Goal: Task Accomplishment & Management: Use online tool/utility

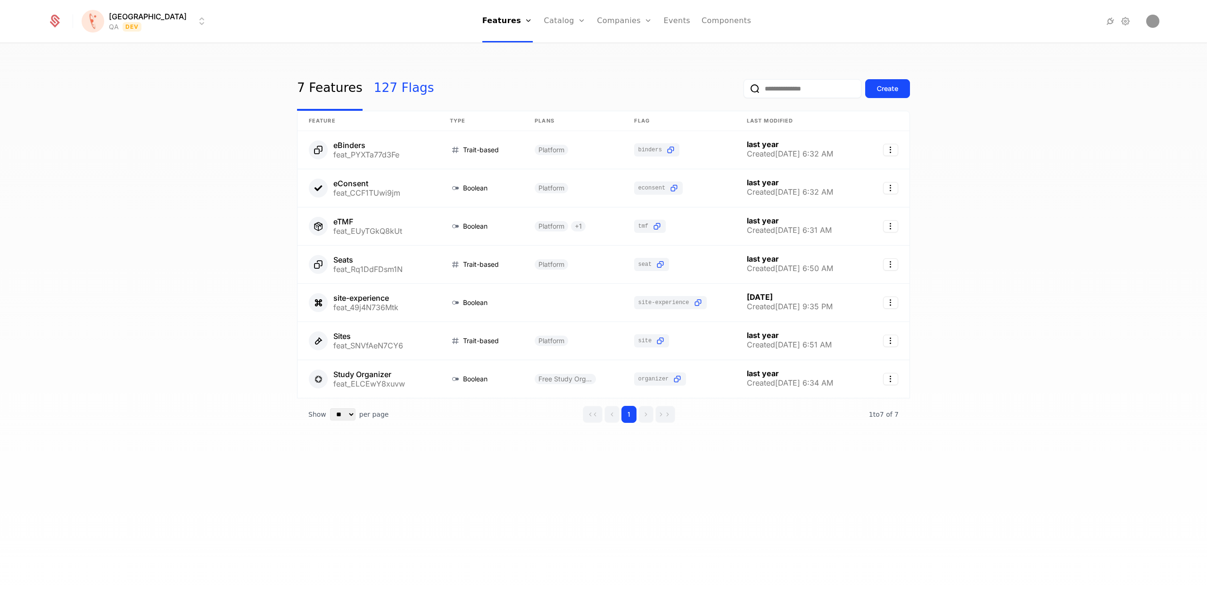
click at [396, 89] on link "127 Flags" at bounding box center [404, 88] width 60 height 44
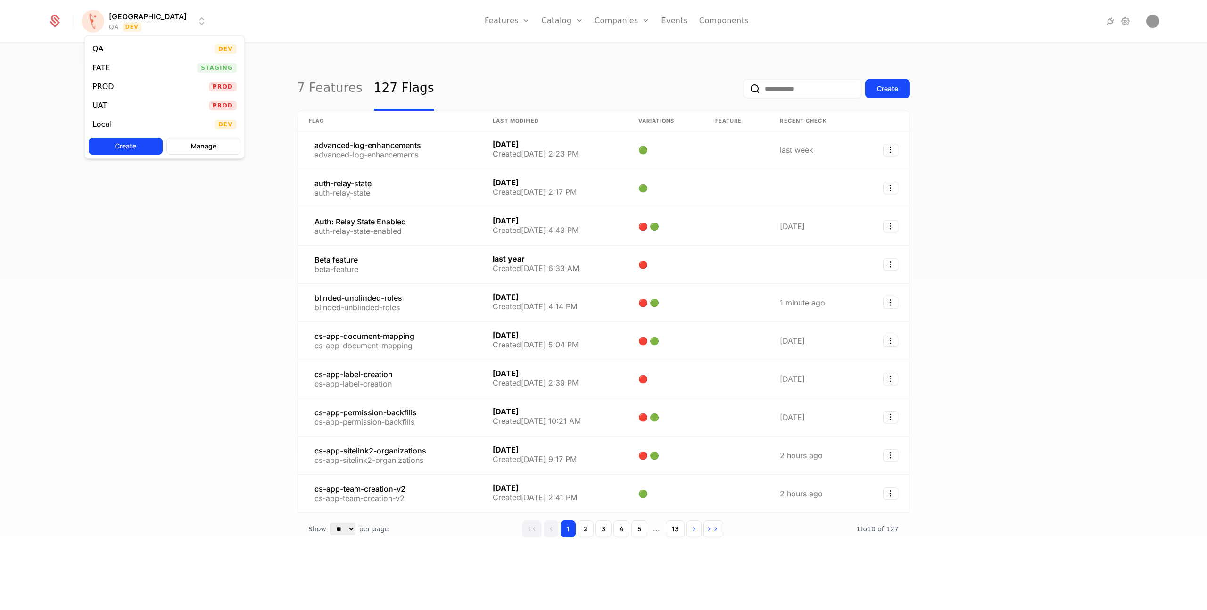
click at [137, 29] on html "[PERSON_NAME] QA Dev Features Features Flags Catalog Plans Add Ons Credits Conf…" at bounding box center [603, 305] width 1207 height 610
click at [106, 102] on div "UAT" at bounding box center [99, 106] width 15 height 8
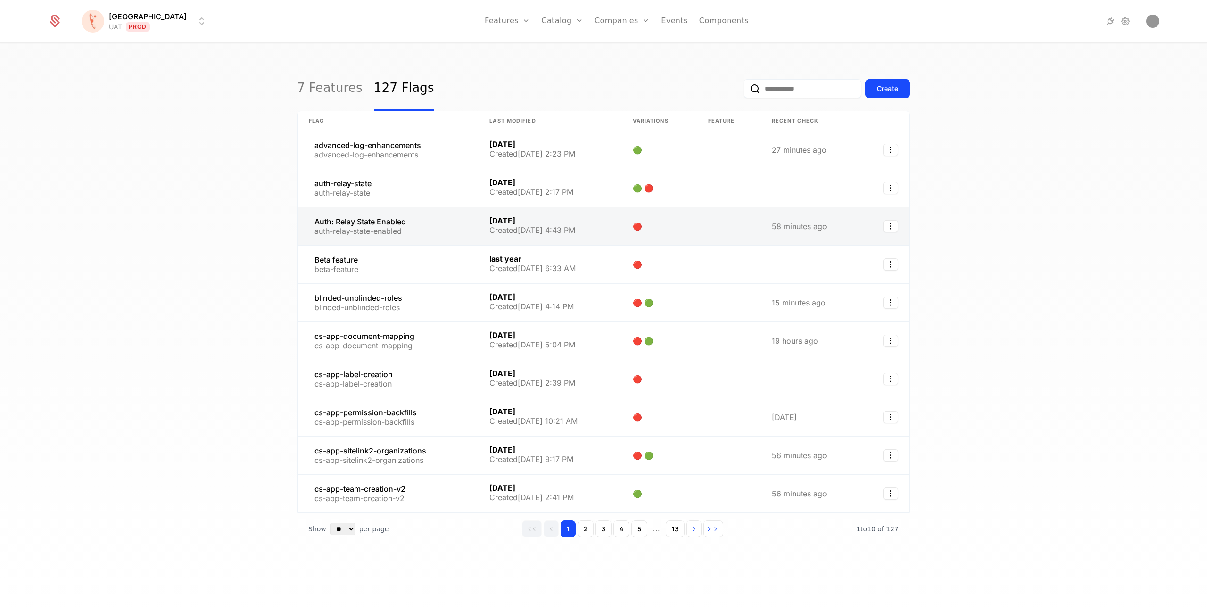
click at [351, 226] on link at bounding box center [388, 226] width 181 height 38
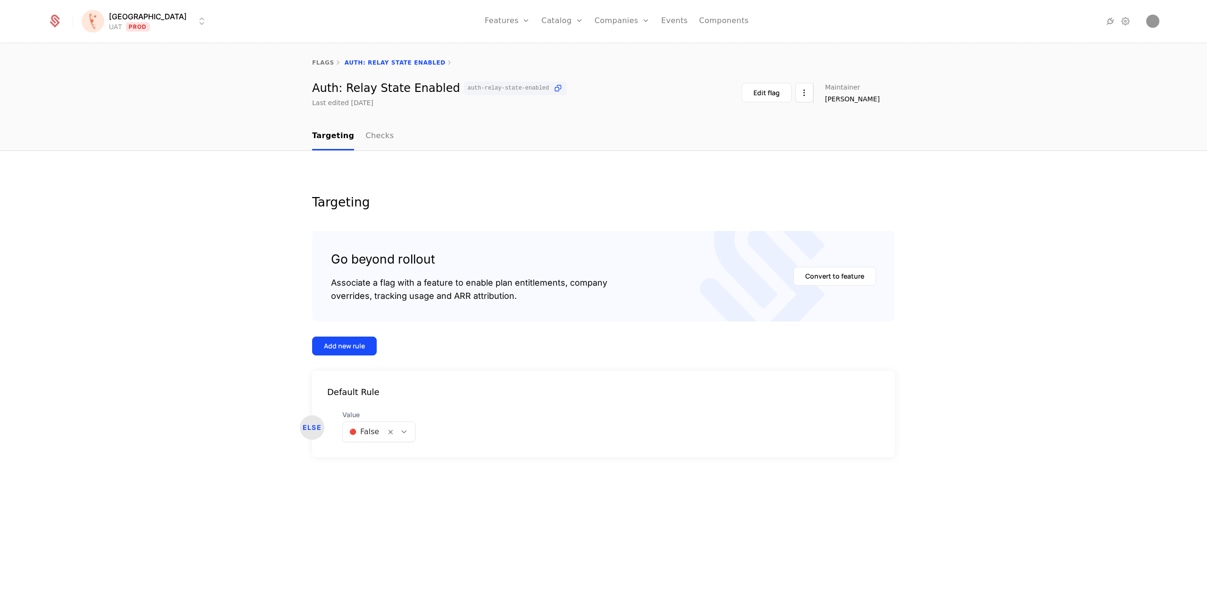
click at [407, 435] on icon at bounding box center [404, 432] width 8 height 8
click at [378, 452] on div "🟢 True" at bounding box center [378, 456] width 60 height 9
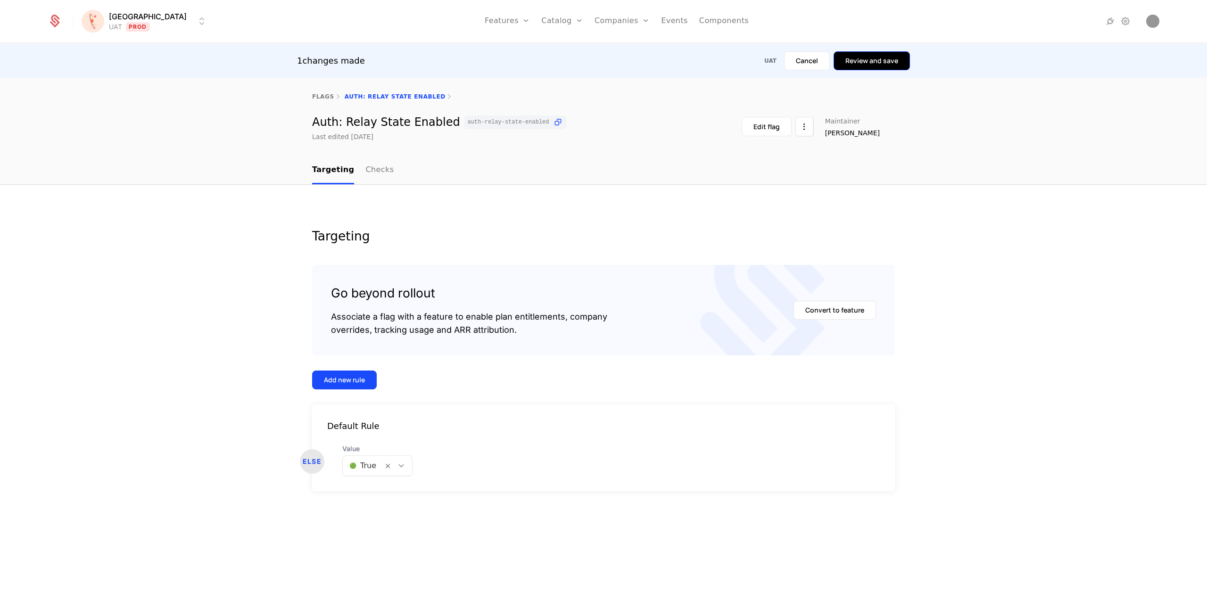
click at [885, 59] on button "Review and save" at bounding box center [872, 60] width 76 height 19
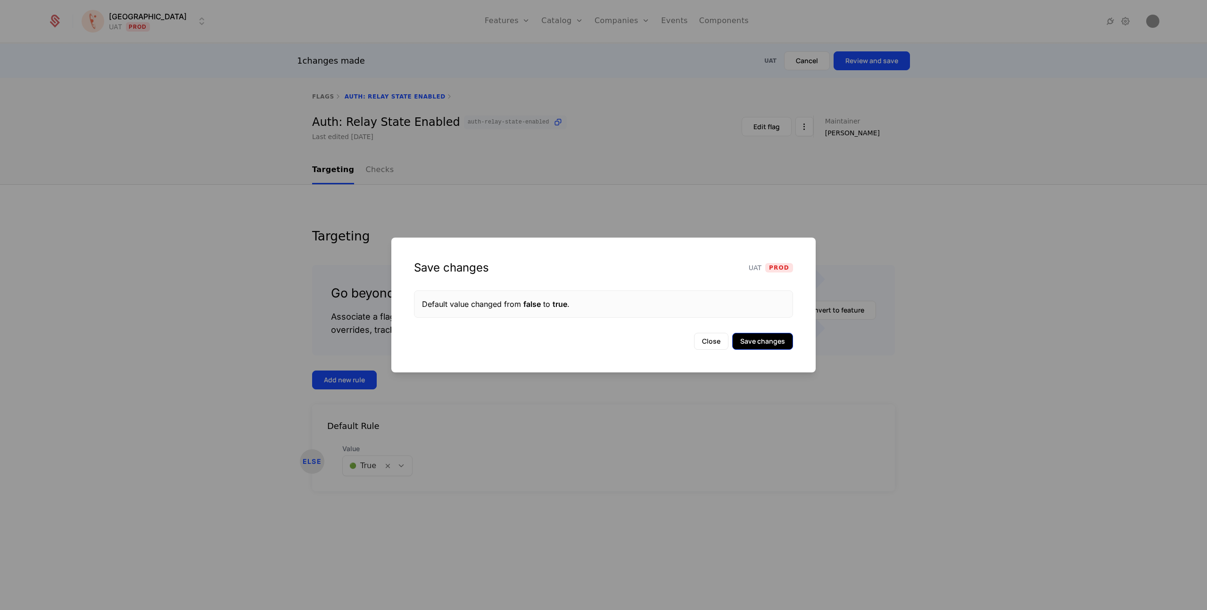
click at [765, 343] on button "Save changes" at bounding box center [762, 341] width 61 height 17
